Goal: Transaction & Acquisition: Purchase product/service

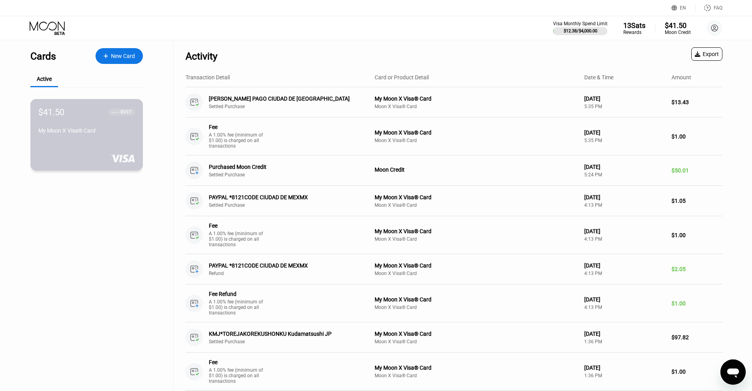
click at [84, 134] on div "My Moon X Visa® Card" at bounding box center [86, 130] width 97 height 6
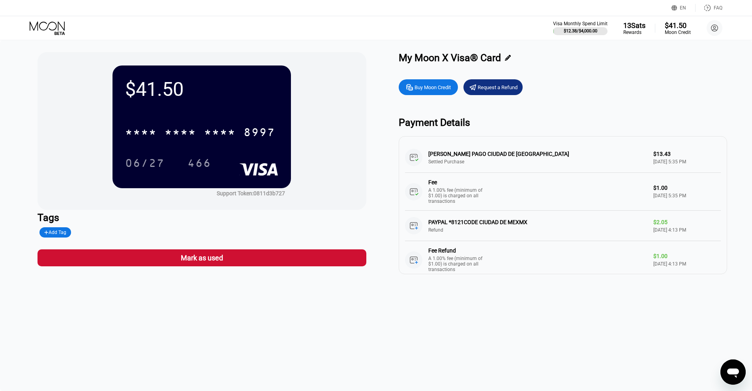
click at [426, 87] on div "Buy Moon Credit" at bounding box center [432, 87] width 36 height 7
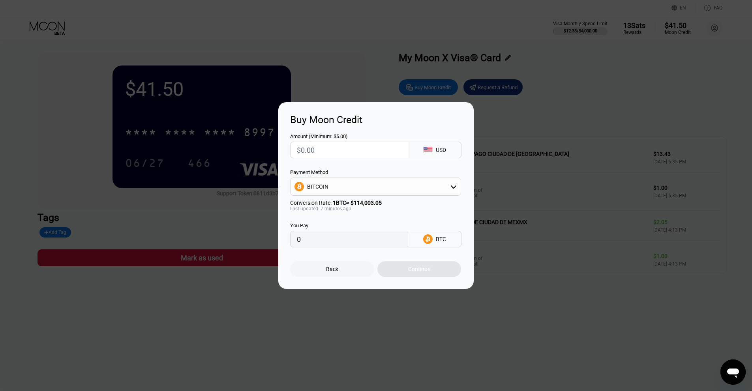
click at [323, 186] on div "BITCOIN" at bounding box center [317, 186] width 21 height 6
click at [322, 225] on span "USDT on TRON" at bounding box center [327, 226] width 37 height 6
type input "0.00"
click at [319, 147] on input "text" at bounding box center [349, 150] width 105 height 16
type input "$1"
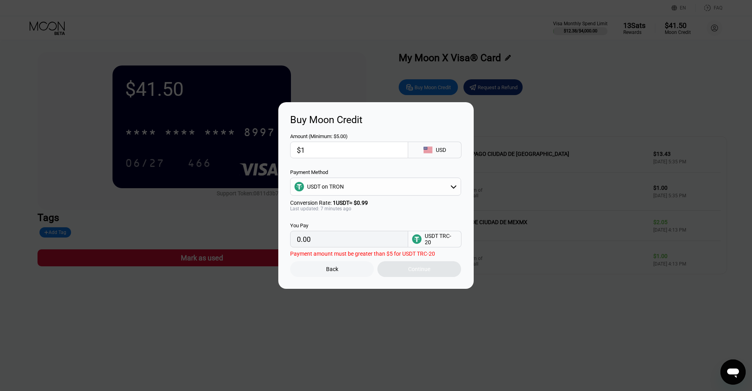
type input "1.01"
type input "$10"
type input "10.10"
type input "$100"
type input "101.01"
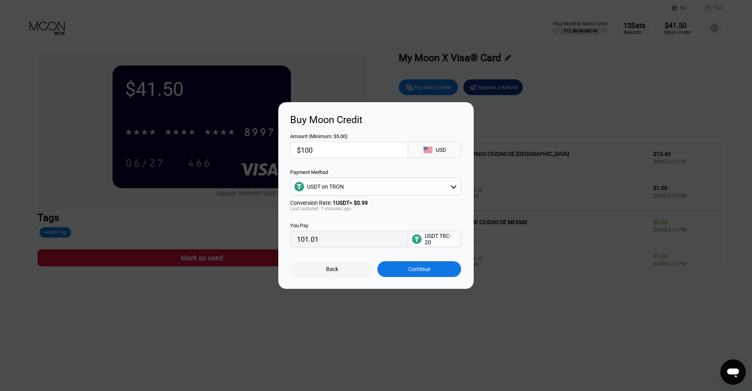
type input "$100"
click at [424, 272] on div "Continue" at bounding box center [419, 269] width 22 height 6
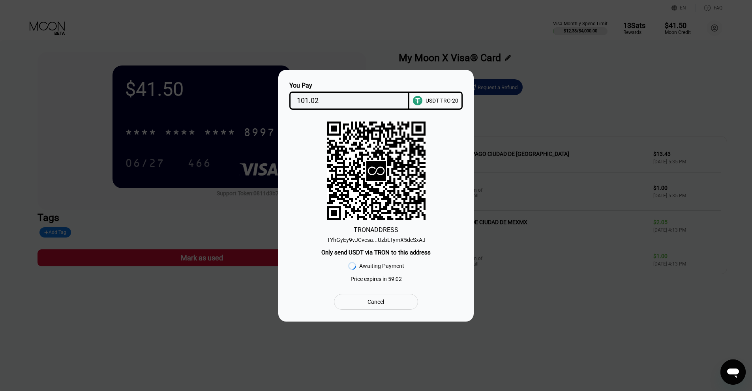
click at [394, 239] on div "TYhGyEy9vJCvesa...UzbLTymX5deSxAJ" at bounding box center [376, 240] width 99 height 6
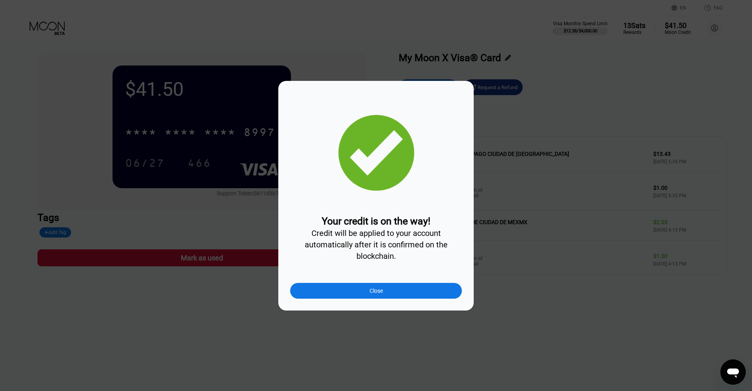
click at [359, 296] on div "Close" at bounding box center [376, 291] width 172 height 16
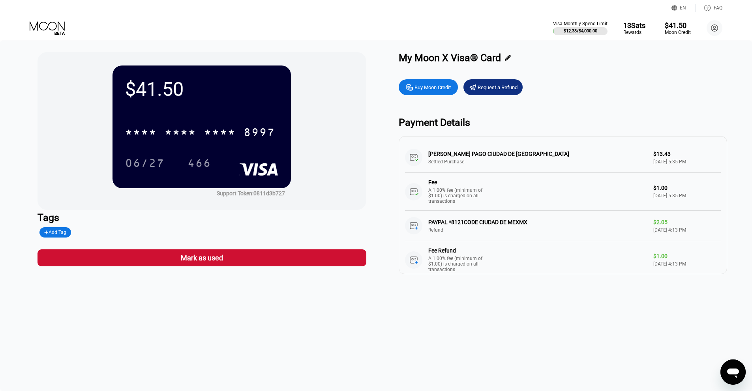
click at [52, 25] on icon at bounding box center [48, 28] width 37 height 14
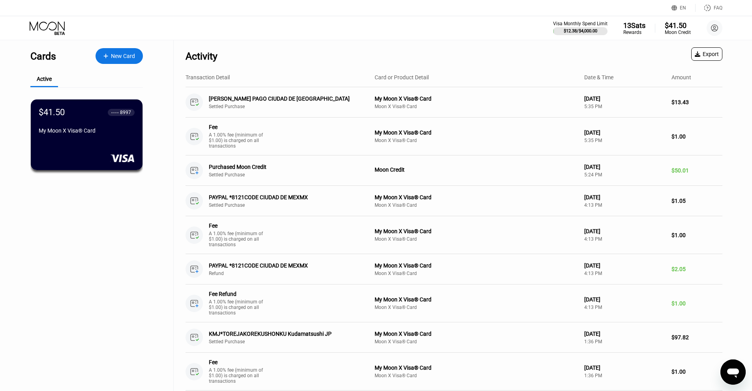
click at [71, 132] on div "My Moon X Visa® Card" at bounding box center [87, 130] width 96 height 6
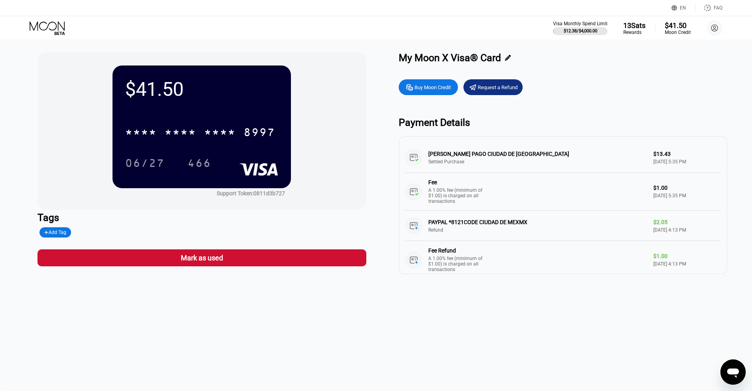
click at [56, 25] on icon at bounding box center [47, 25] width 35 height 9
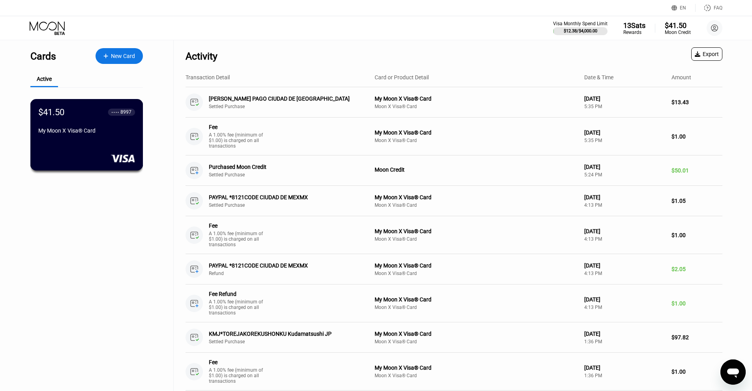
click at [62, 144] on div "$41.50 ● ● ● ● 8997 My Moon X Visa® Card" at bounding box center [86, 134] width 113 height 71
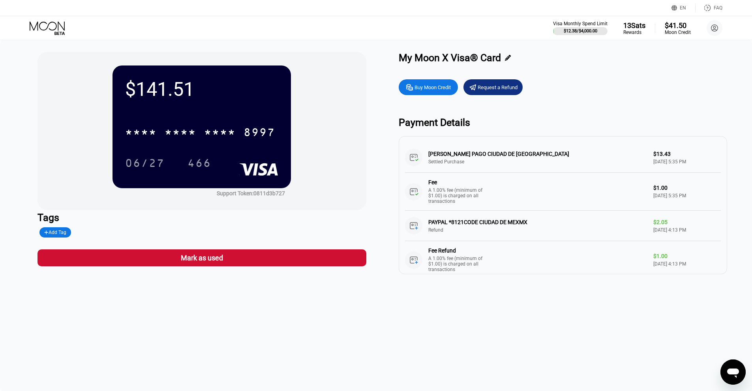
click at [425, 88] on div "Buy Moon Credit" at bounding box center [432, 87] width 36 height 7
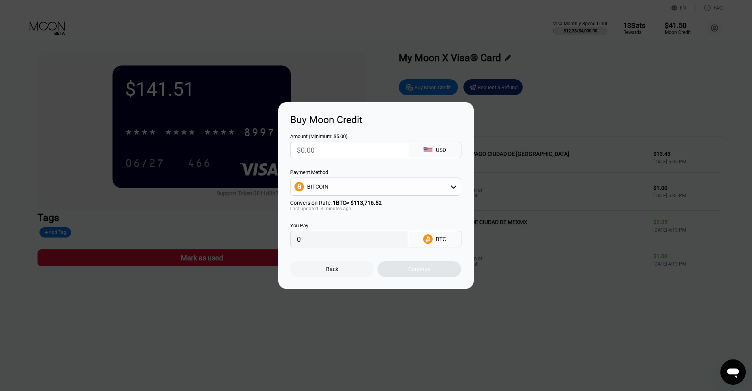
click at [337, 183] on div "BITCOIN" at bounding box center [375, 187] width 170 height 16
click at [329, 227] on span "USDT on TRON" at bounding box center [327, 226] width 37 height 6
type input "0.00"
click at [320, 149] on input "text" at bounding box center [349, 150] width 105 height 16
type input "$2"
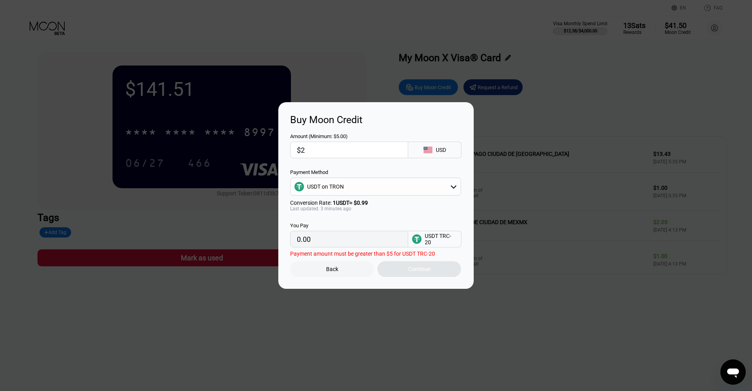
type input "2.02"
type input "$20"
type input "20.20"
type input "$200"
type input "202.02"
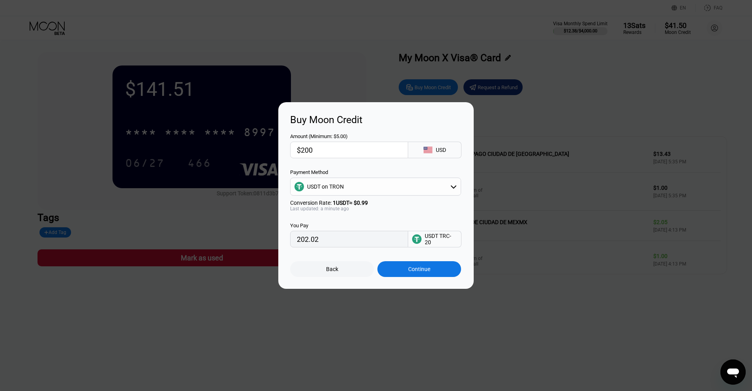
type input "$200"
click at [406, 273] on div "Continue" at bounding box center [419, 269] width 84 height 16
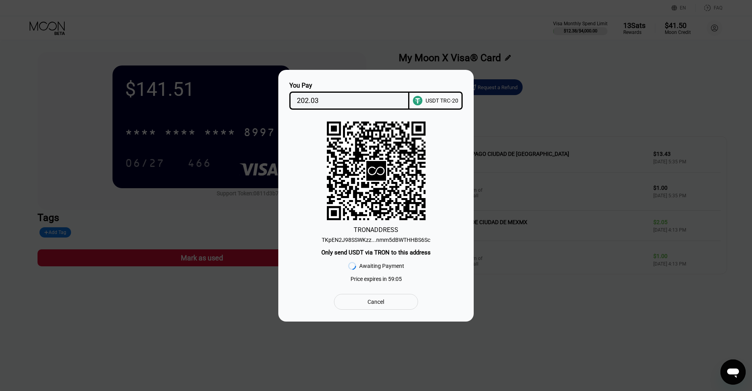
click at [390, 238] on div "TKpEN2J98SSWKzz...nmm5dBWTHHBS6Sc" at bounding box center [376, 240] width 109 height 6
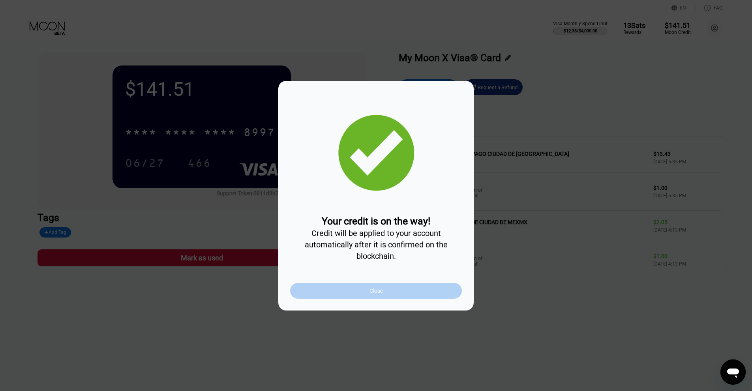
click at [385, 292] on div "Close" at bounding box center [376, 291] width 172 height 16
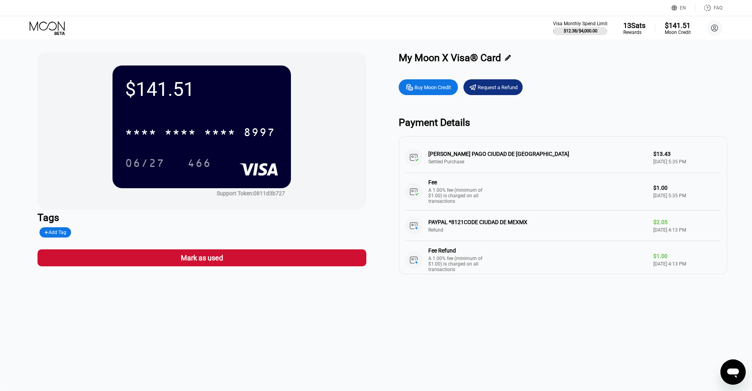
click at [49, 30] on icon at bounding box center [48, 28] width 37 height 14
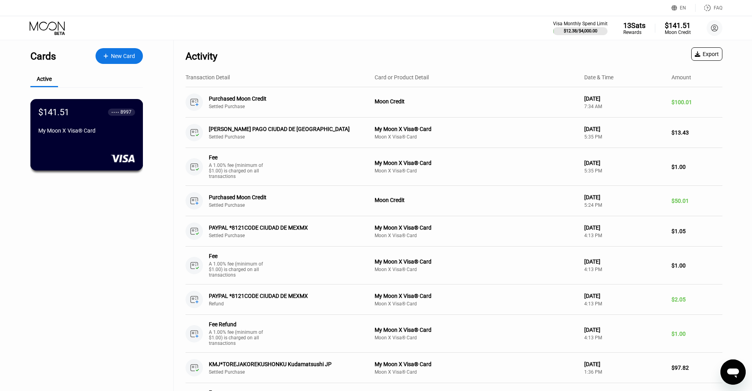
click at [68, 116] on div "$141.51" at bounding box center [53, 112] width 31 height 10
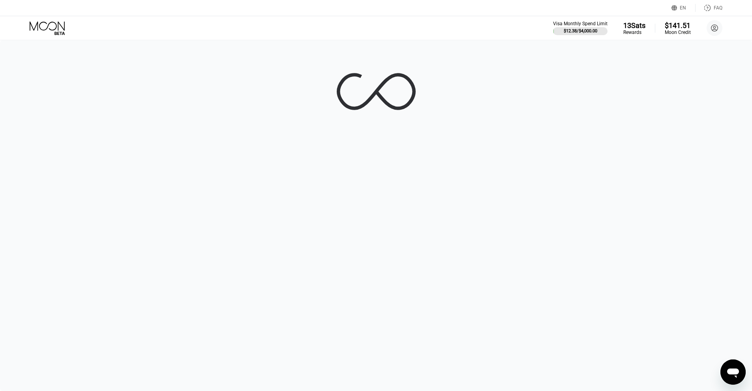
click at [56, 22] on icon at bounding box center [48, 28] width 37 height 14
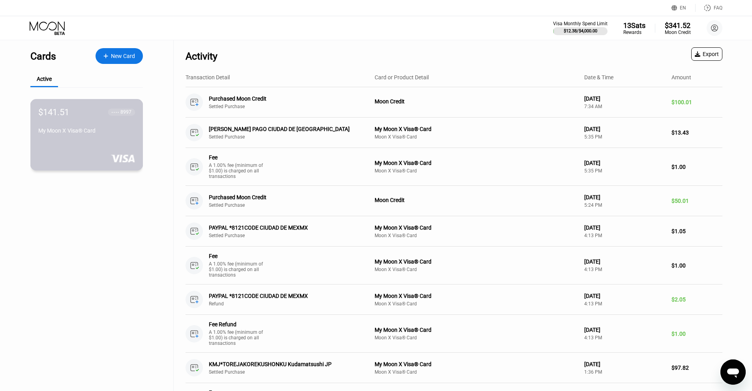
click at [86, 125] on div "$141.51 ● ● ● ● 8997 My Moon X Visa® Card" at bounding box center [86, 122] width 97 height 30
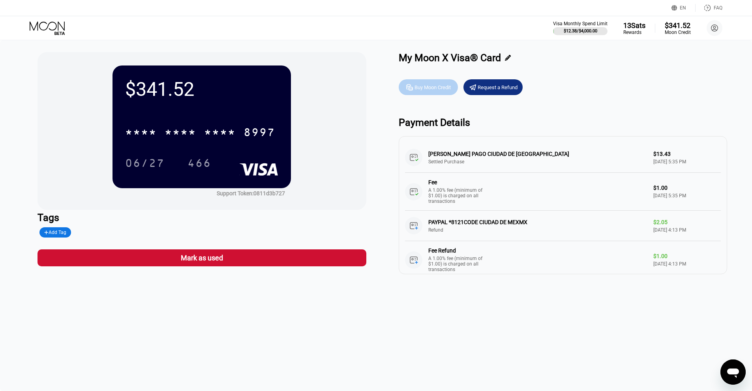
click at [414, 91] on div "Buy Moon Credit" at bounding box center [432, 87] width 36 height 7
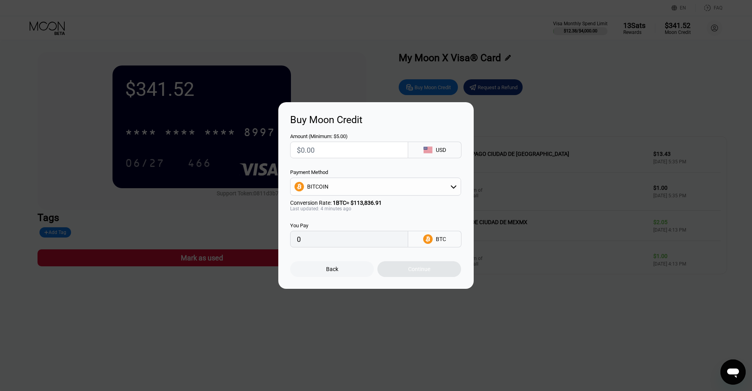
click at [322, 193] on div "BITCOIN" at bounding box center [375, 187] width 170 height 16
click at [326, 226] on span "USDT on TRON" at bounding box center [327, 226] width 37 height 6
type input "0.00"
click at [319, 146] on input "text" at bounding box center [349, 150] width 105 height 16
type input "$16"
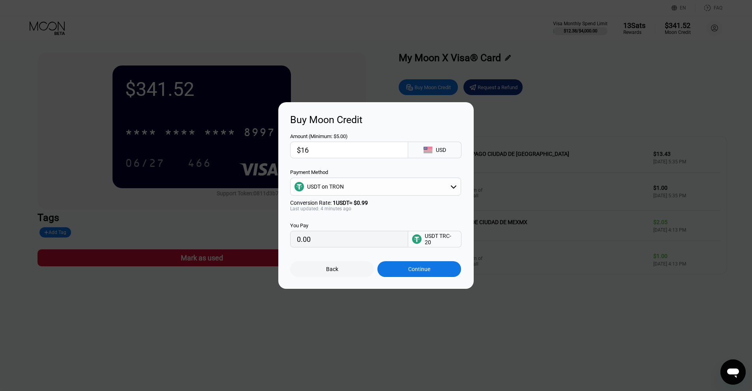
type input "16.16"
type input "$160"
type input "161.62"
type input "$160"
click at [418, 272] on div "Continue" at bounding box center [419, 269] width 22 height 6
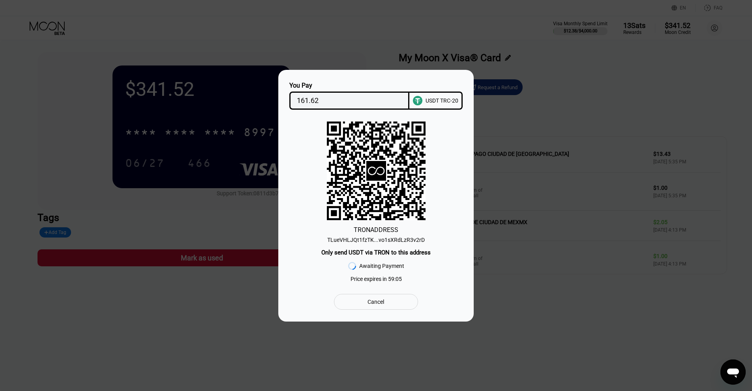
click at [391, 242] on div "TLueVHLJQt1fzTK...vo1sXRdLzR3v2rD" at bounding box center [375, 240] width 97 height 6
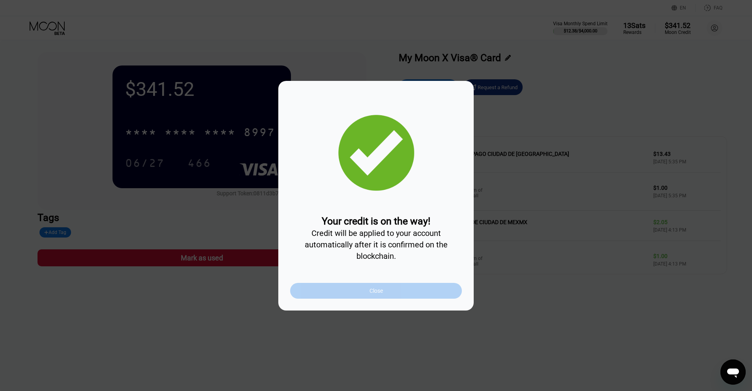
click at [367, 298] on div "Close" at bounding box center [376, 291] width 172 height 16
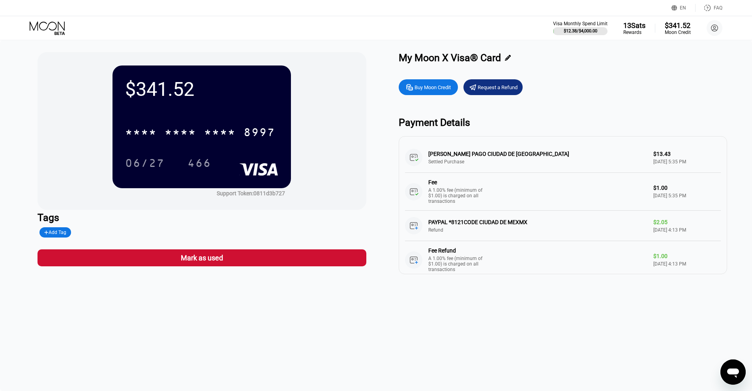
click at [51, 26] on icon at bounding box center [48, 28] width 37 height 14
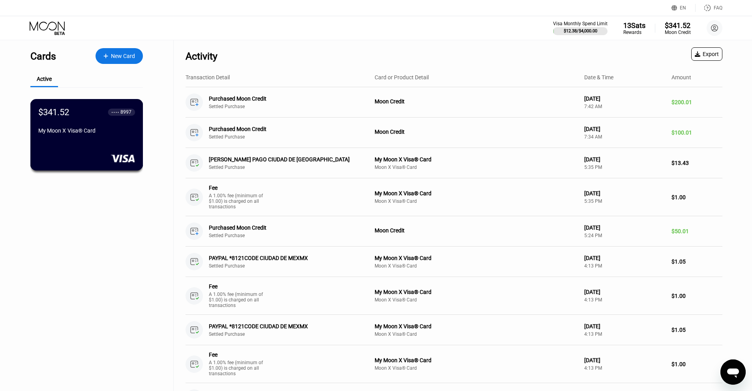
click at [62, 129] on div "$341.52 ● ● ● ● 8997 My Moon X Visa® Card" at bounding box center [86, 122] width 97 height 30
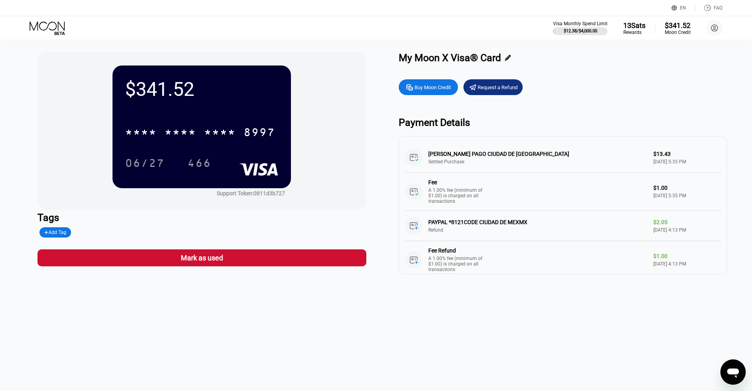
click at [49, 28] on icon at bounding box center [48, 28] width 37 height 14
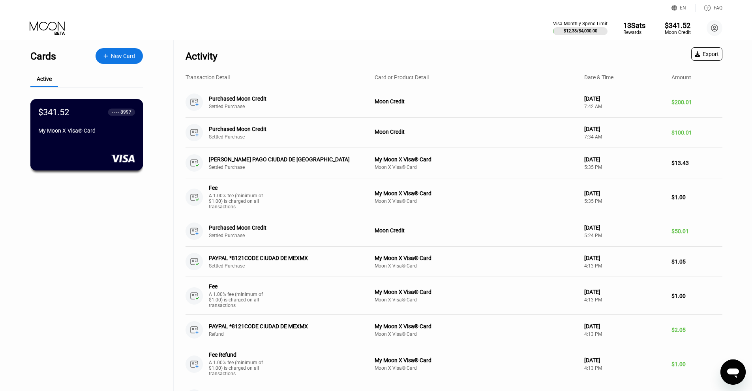
click at [56, 124] on div "$341.52 ● ● ● ● 8997 My Moon X Visa® Card" at bounding box center [86, 122] width 97 height 30
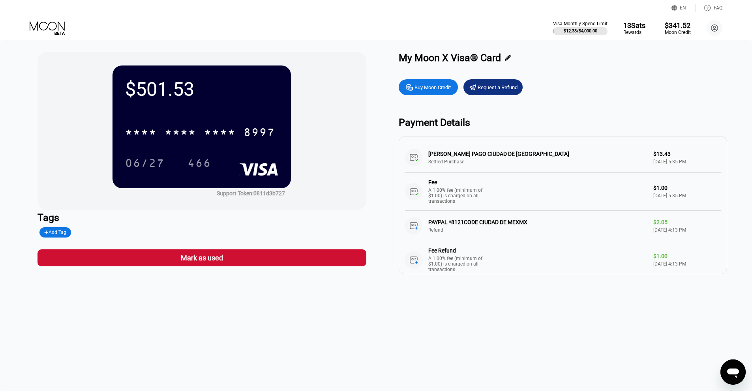
click at [53, 27] on icon at bounding box center [48, 28] width 37 height 14
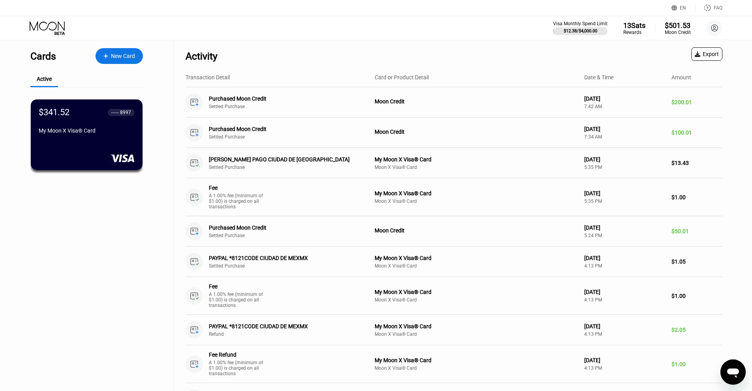
click at [58, 32] on icon at bounding box center [48, 28] width 37 height 14
click at [54, 122] on div "$341.52 ● ● ● ● 8997 My Moon X Visa® Card" at bounding box center [86, 122] width 97 height 30
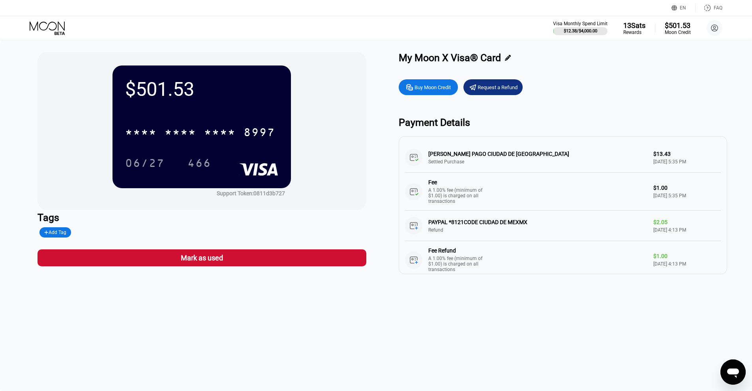
click at [441, 91] on div "Buy Moon Credit" at bounding box center [432, 87] width 36 height 7
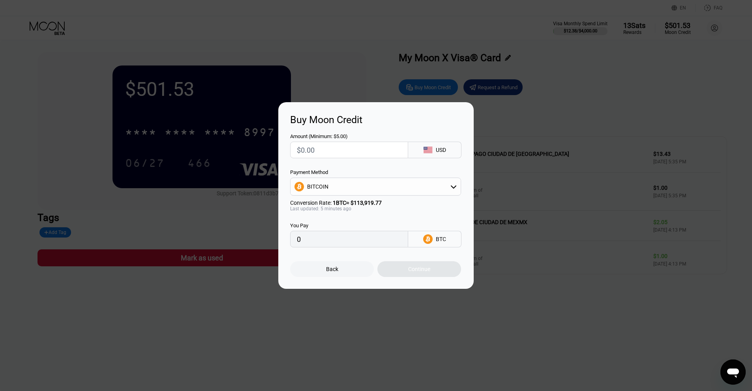
click at [303, 152] on input "text" at bounding box center [349, 150] width 105 height 16
click at [372, 188] on div "BITCOIN" at bounding box center [375, 187] width 170 height 16
click at [350, 224] on div "USDT on TRON" at bounding box center [380, 226] width 149 height 6
type input "0.00"
click at [322, 152] on input "text" at bounding box center [349, 150] width 105 height 16
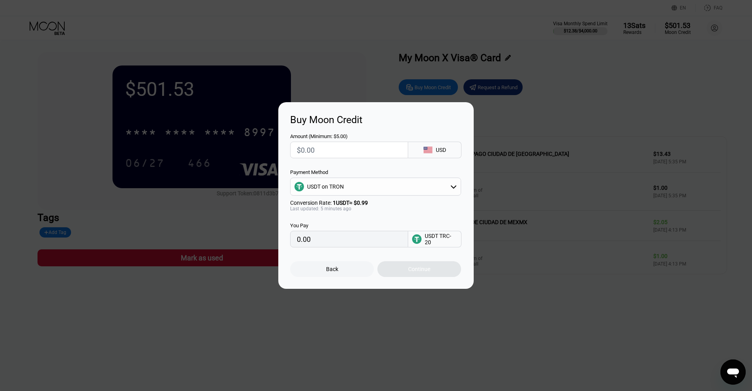
type input "$3"
type input "3.03"
type input "$35"
type input "35.35"
type input "$35"
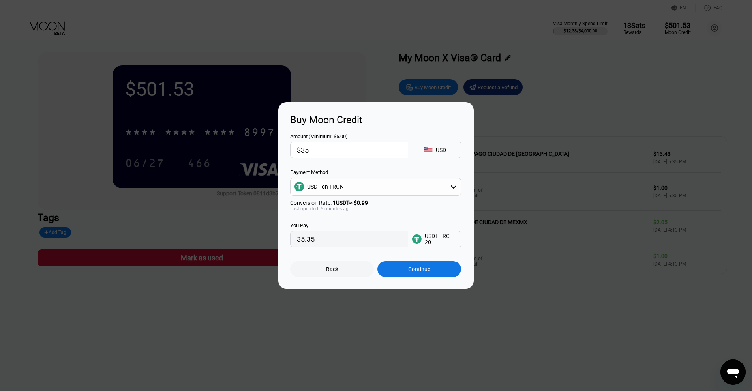
click at [413, 272] on div "Continue" at bounding box center [419, 269] width 22 height 6
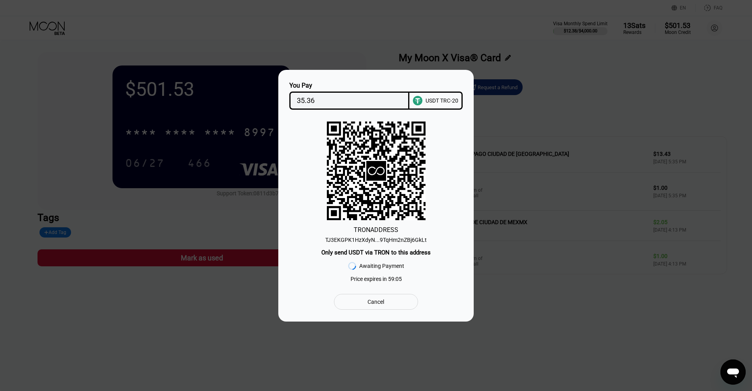
click at [378, 237] on div "TJ3EKGPK1HzXdyN...9TqHm2nZBj6GkLt" at bounding box center [375, 240] width 101 height 6
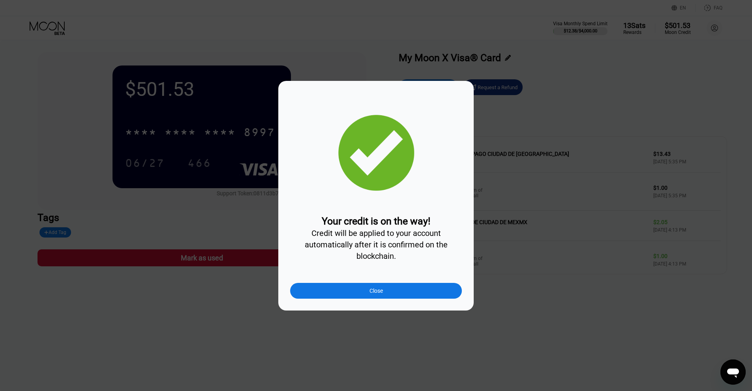
click at [374, 293] on div "Close" at bounding box center [375, 291] width 13 height 6
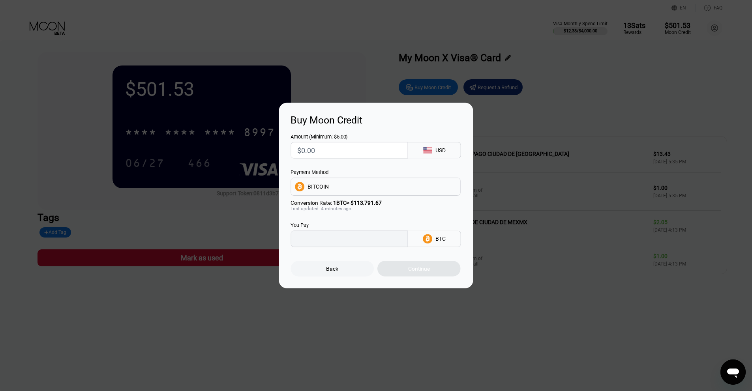
type input "0"
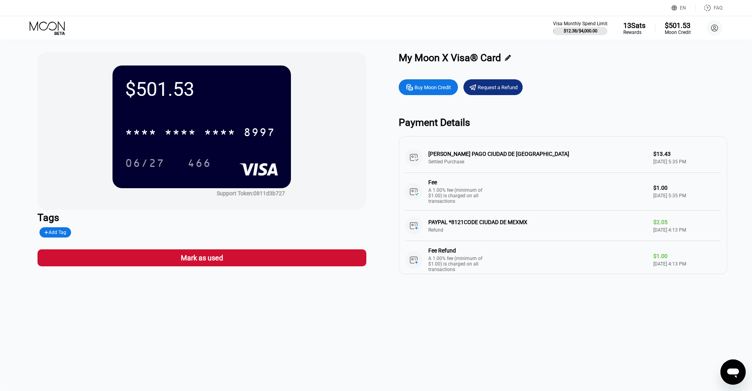
click at [42, 26] on icon at bounding box center [48, 28] width 37 height 14
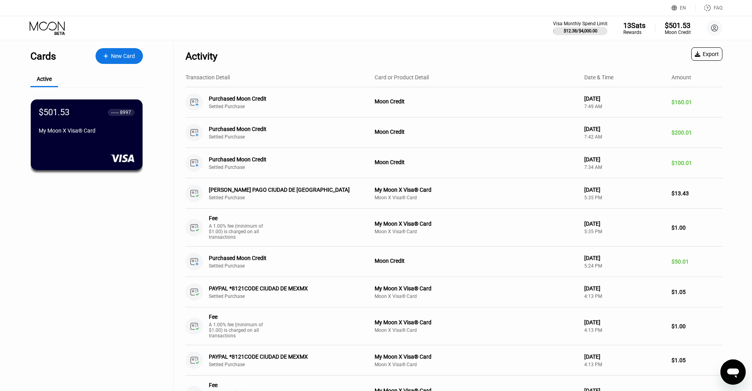
click at [71, 125] on div "$501.53 ● ● ● ● 8997 My Moon X Visa® Card" at bounding box center [87, 122] width 96 height 30
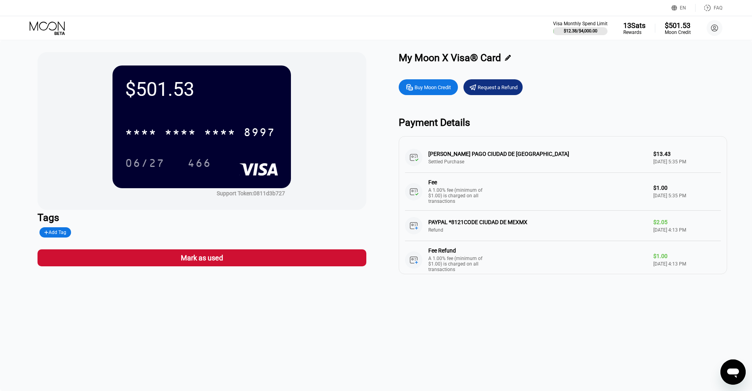
click at [50, 29] on icon at bounding box center [48, 28] width 37 height 14
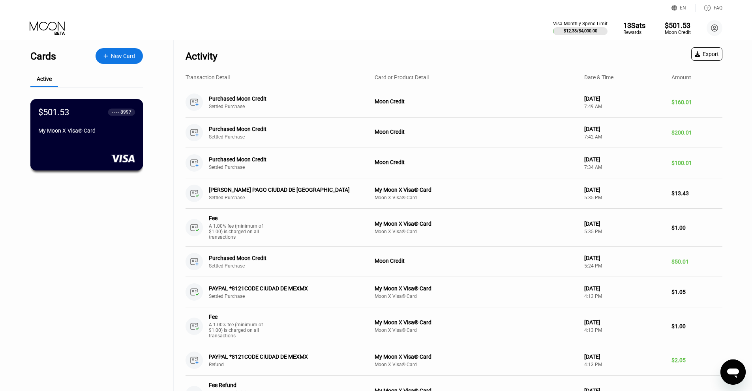
click at [71, 133] on div "My Moon X Visa® Card" at bounding box center [86, 130] width 97 height 6
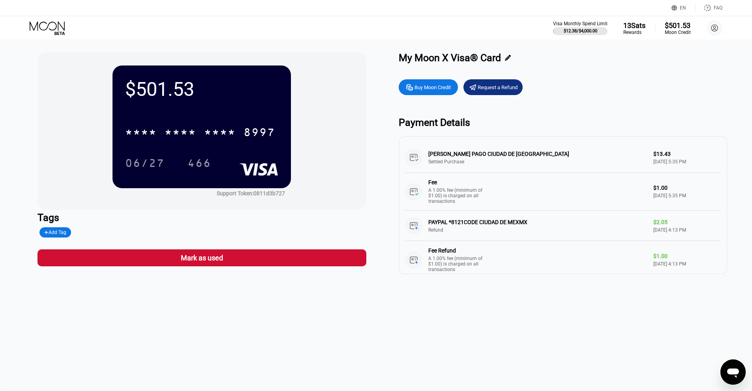
click at [47, 30] on icon at bounding box center [48, 28] width 37 height 14
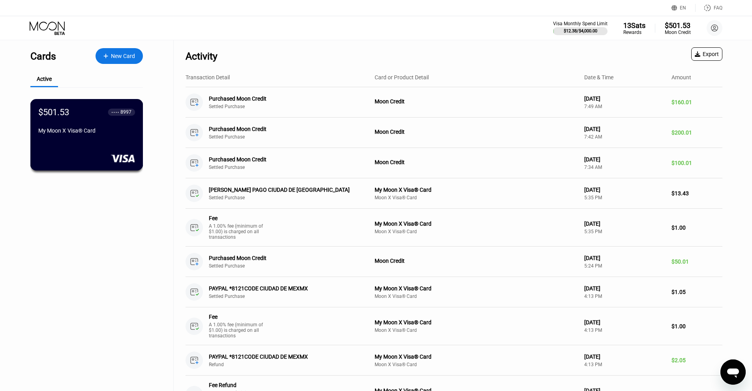
click at [64, 117] on div "$501.53" at bounding box center [53, 112] width 31 height 10
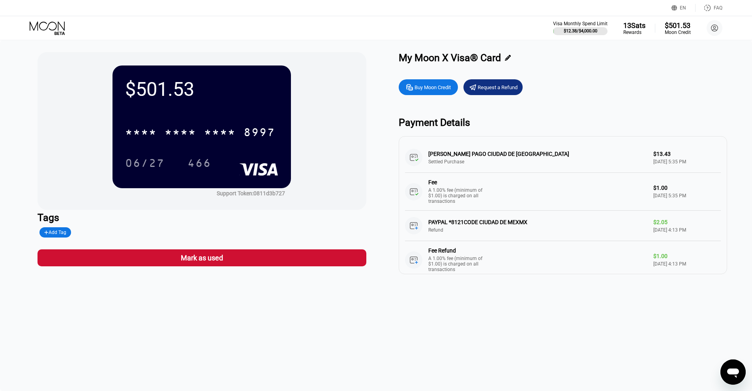
click at [45, 26] on icon at bounding box center [48, 28] width 37 height 14
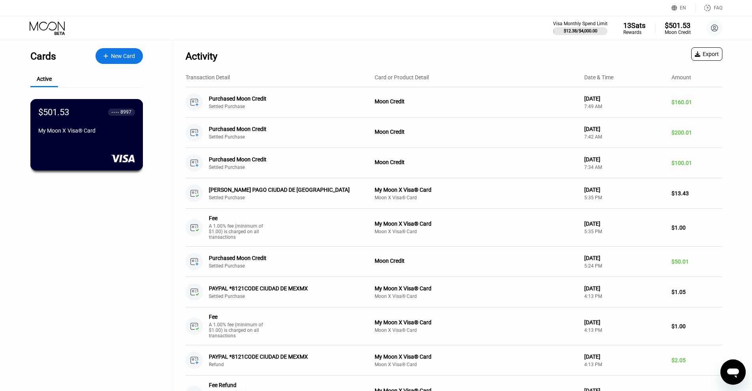
click at [49, 134] on div "My Moon X Visa® Card" at bounding box center [86, 130] width 97 height 6
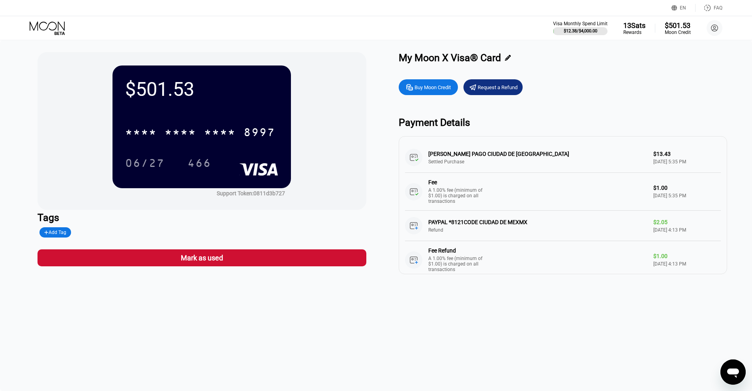
click at [45, 28] on icon at bounding box center [48, 28] width 37 height 14
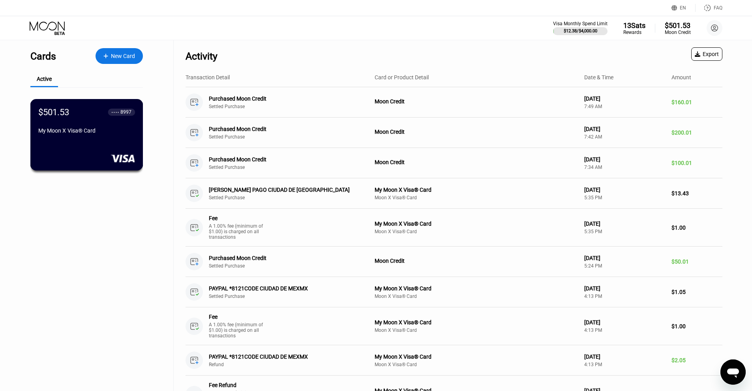
click at [64, 128] on div "$501.53 ● ● ● ● 8997 My Moon X Visa® Card" at bounding box center [86, 122] width 97 height 30
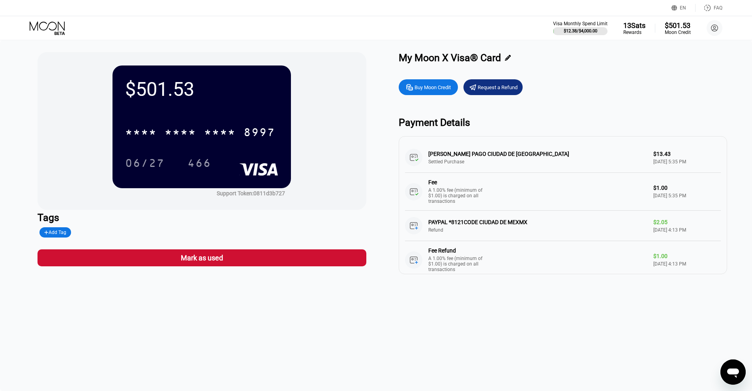
click at [52, 30] on icon at bounding box center [47, 25] width 35 height 9
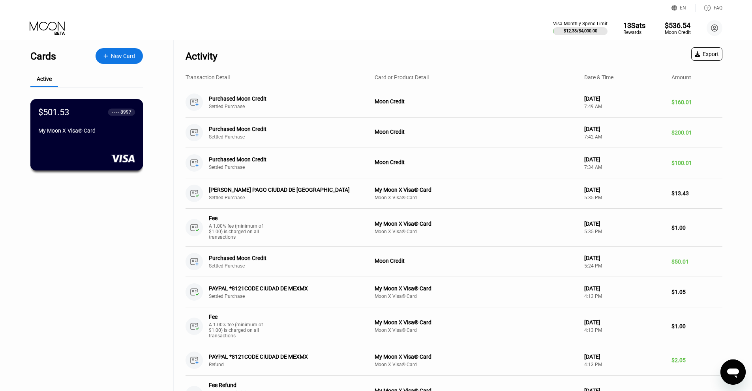
click at [80, 146] on div "$501.53 ● ● ● ● 8997 My Moon X Visa® Card" at bounding box center [86, 134] width 113 height 71
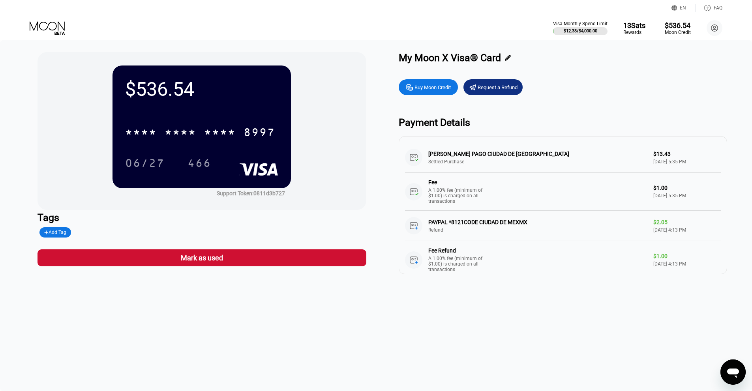
click at [52, 30] on icon at bounding box center [48, 28] width 37 height 14
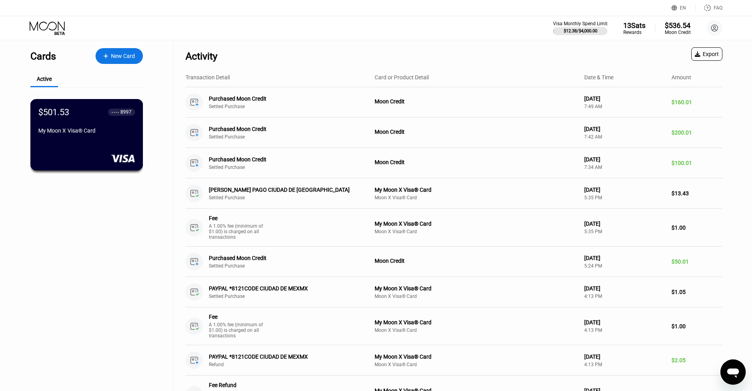
click at [65, 134] on div "My Moon X Visa® Card" at bounding box center [86, 130] width 97 height 6
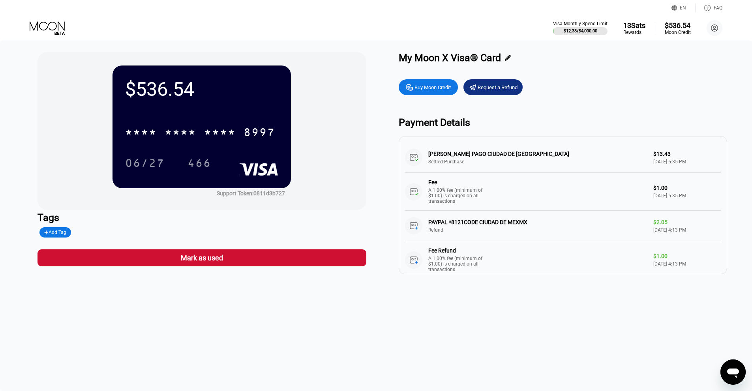
click at [56, 27] on icon at bounding box center [47, 25] width 35 height 9
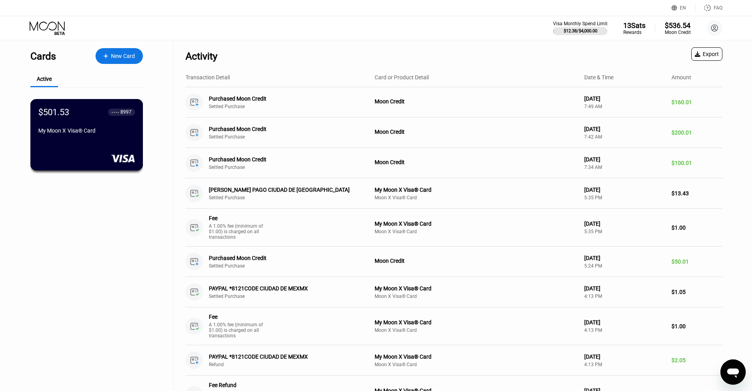
click at [83, 143] on div "$501.53 ● ● ● ● 8997 My Moon X Visa® Card" at bounding box center [86, 134] width 113 height 71
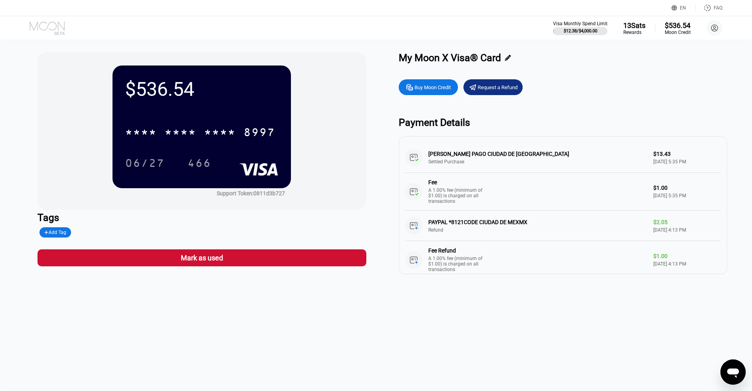
click at [51, 29] on icon at bounding box center [48, 28] width 37 height 14
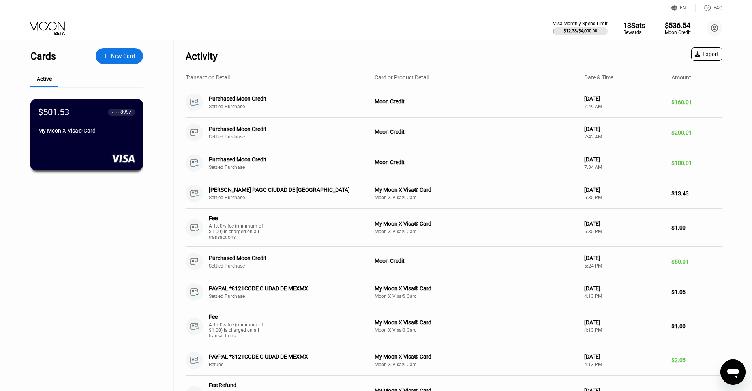
click at [88, 131] on div "My Moon X Visa® Card" at bounding box center [86, 130] width 97 height 6
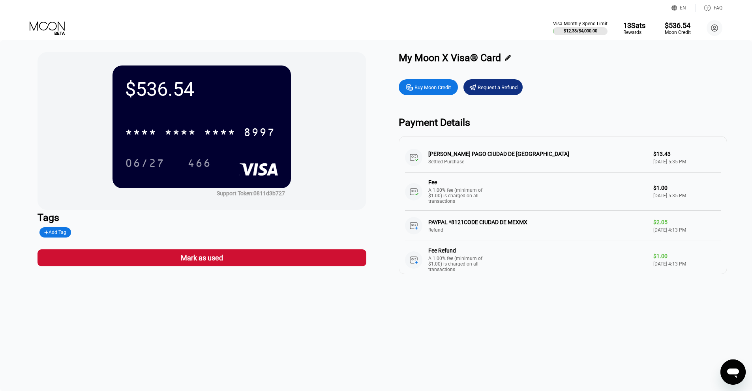
click at [55, 29] on icon at bounding box center [47, 25] width 35 height 9
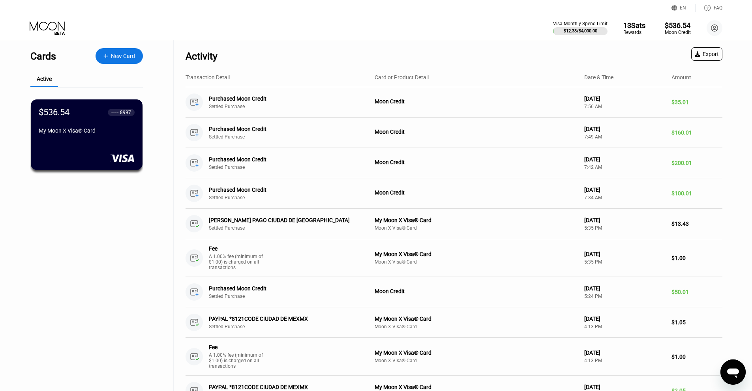
click at [79, 134] on div "My Moon X Visa® Card" at bounding box center [87, 130] width 96 height 6
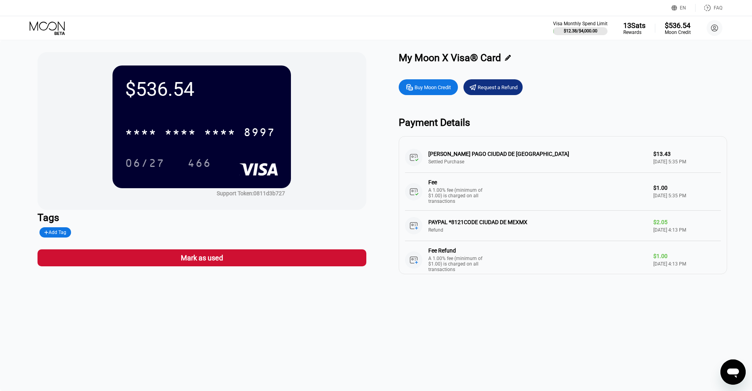
click at [44, 22] on icon at bounding box center [48, 28] width 37 height 14
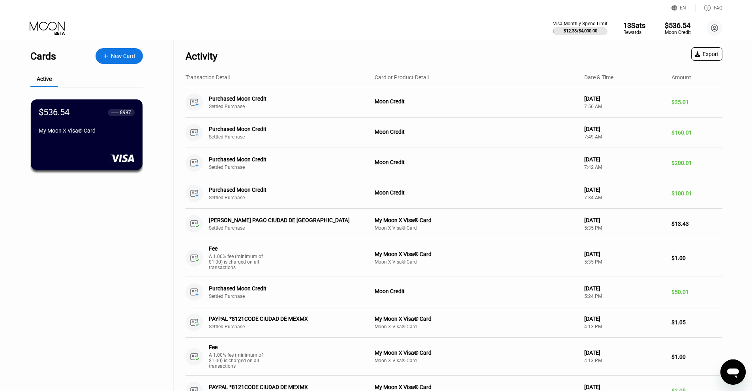
click at [93, 134] on div "My Moon X Visa® Card" at bounding box center [87, 130] width 96 height 6
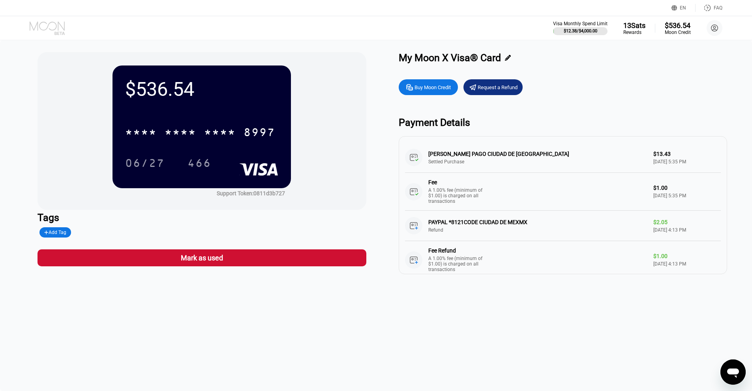
click at [50, 26] on icon at bounding box center [48, 28] width 37 height 14
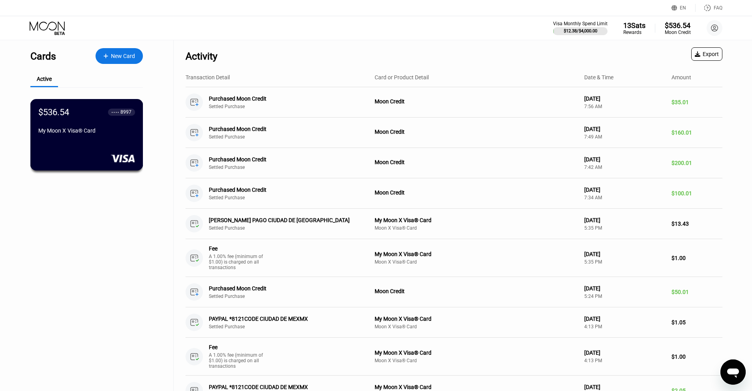
click at [90, 130] on div "$536.54 ● ● ● ● 8997 My Moon X Visa® Card" at bounding box center [86, 122] width 97 height 30
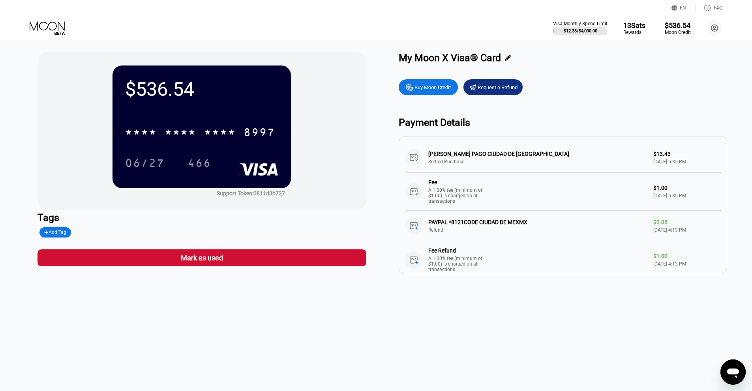
click at [44, 30] on icon at bounding box center [48, 28] width 37 height 14
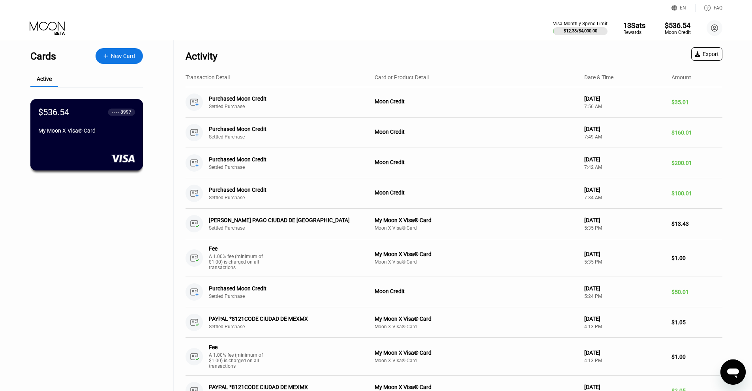
click at [64, 113] on div "$536.54" at bounding box center [53, 112] width 31 height 10
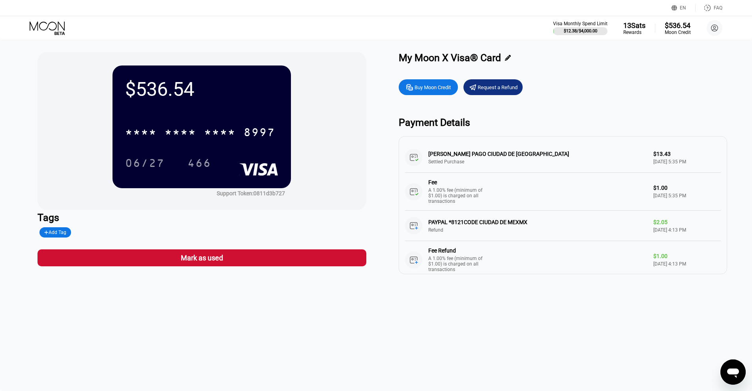
click at [43, 25] on icon at bounding box center [48, 28] width 37 height 14
